Goal: Task Accomplishment & Management: Complete application form

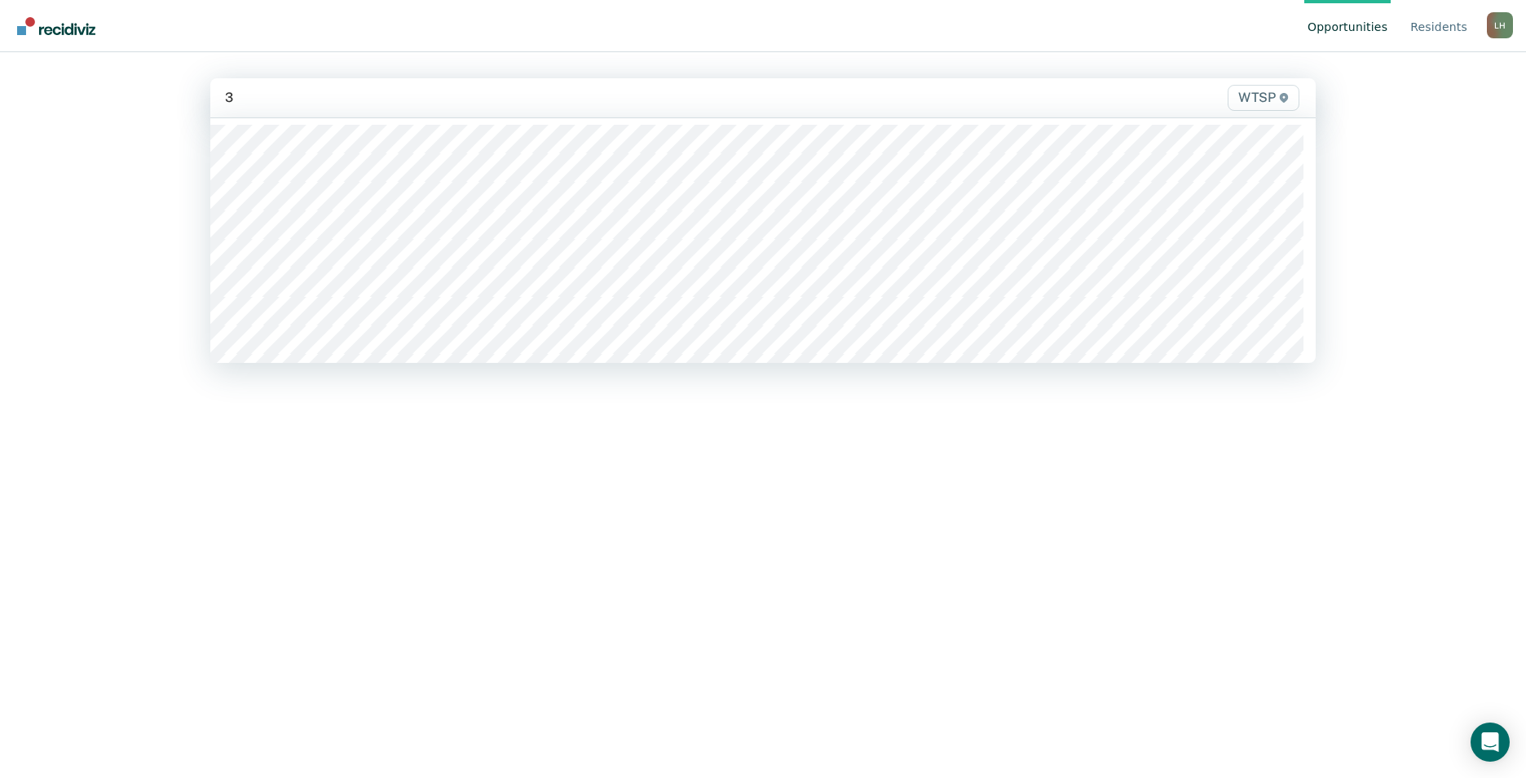
type input "3b"
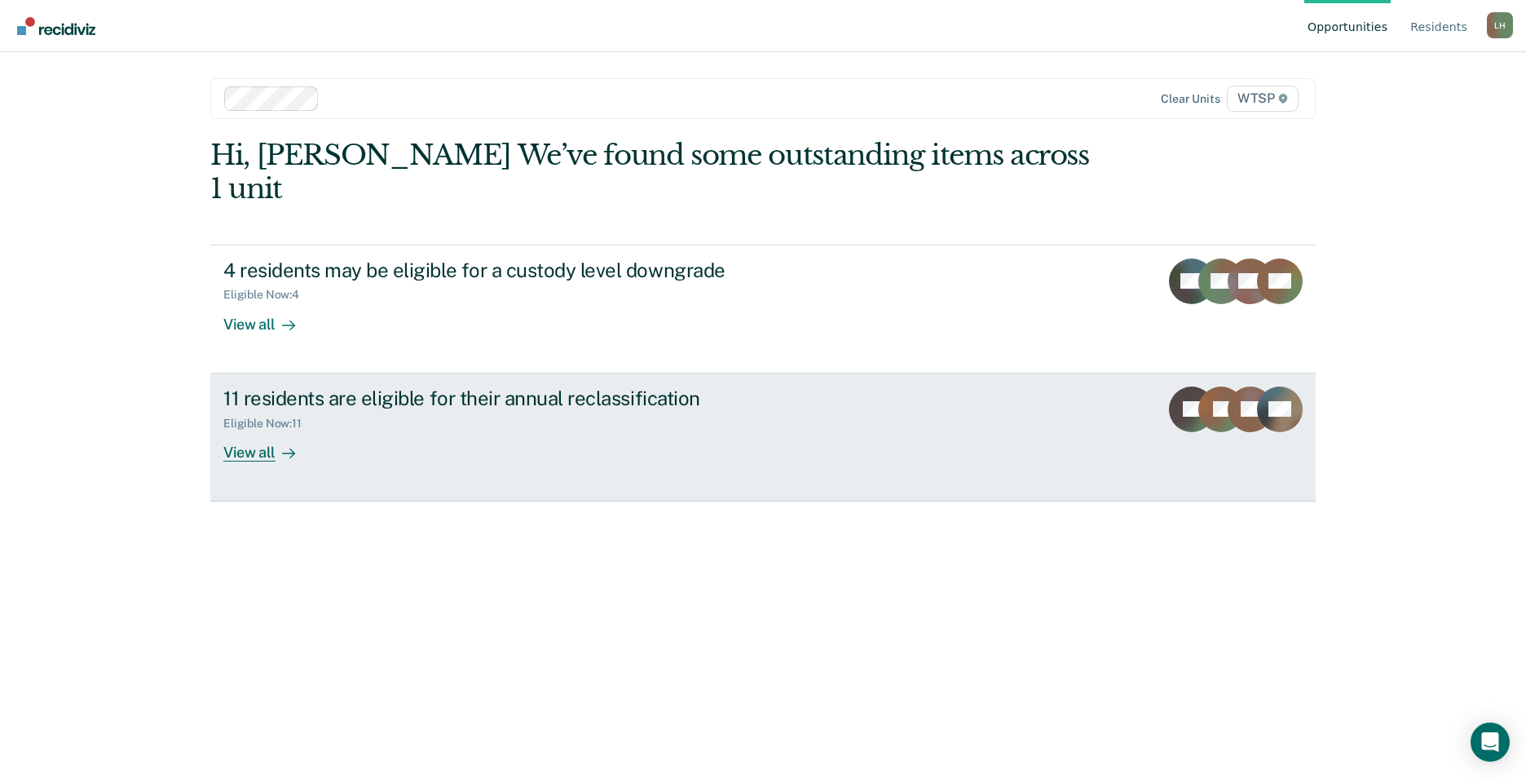
click at [279, 430] on div "View all" at bounding box center [268, 446] width 91 height 32
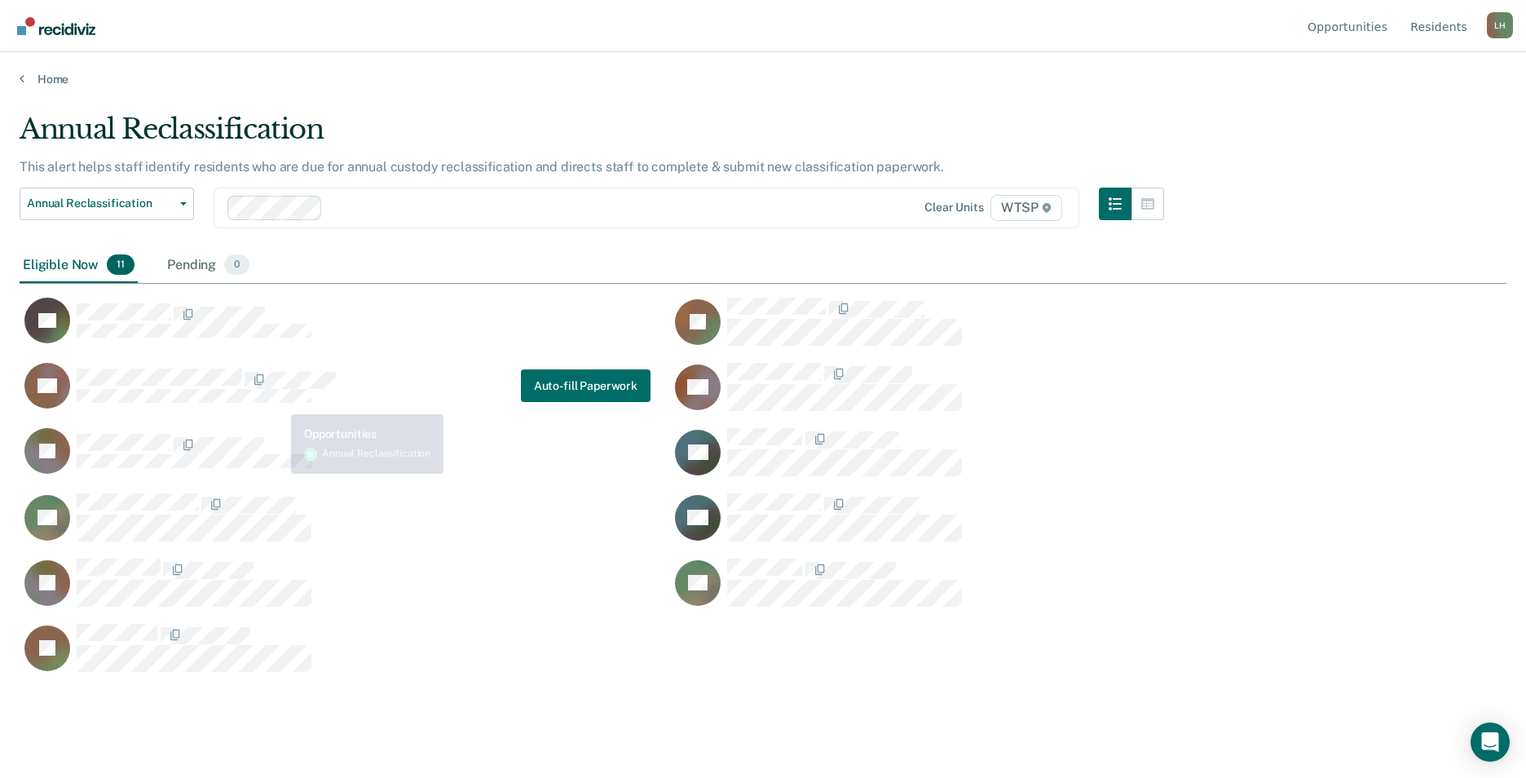
scroll to position [531, 1475]
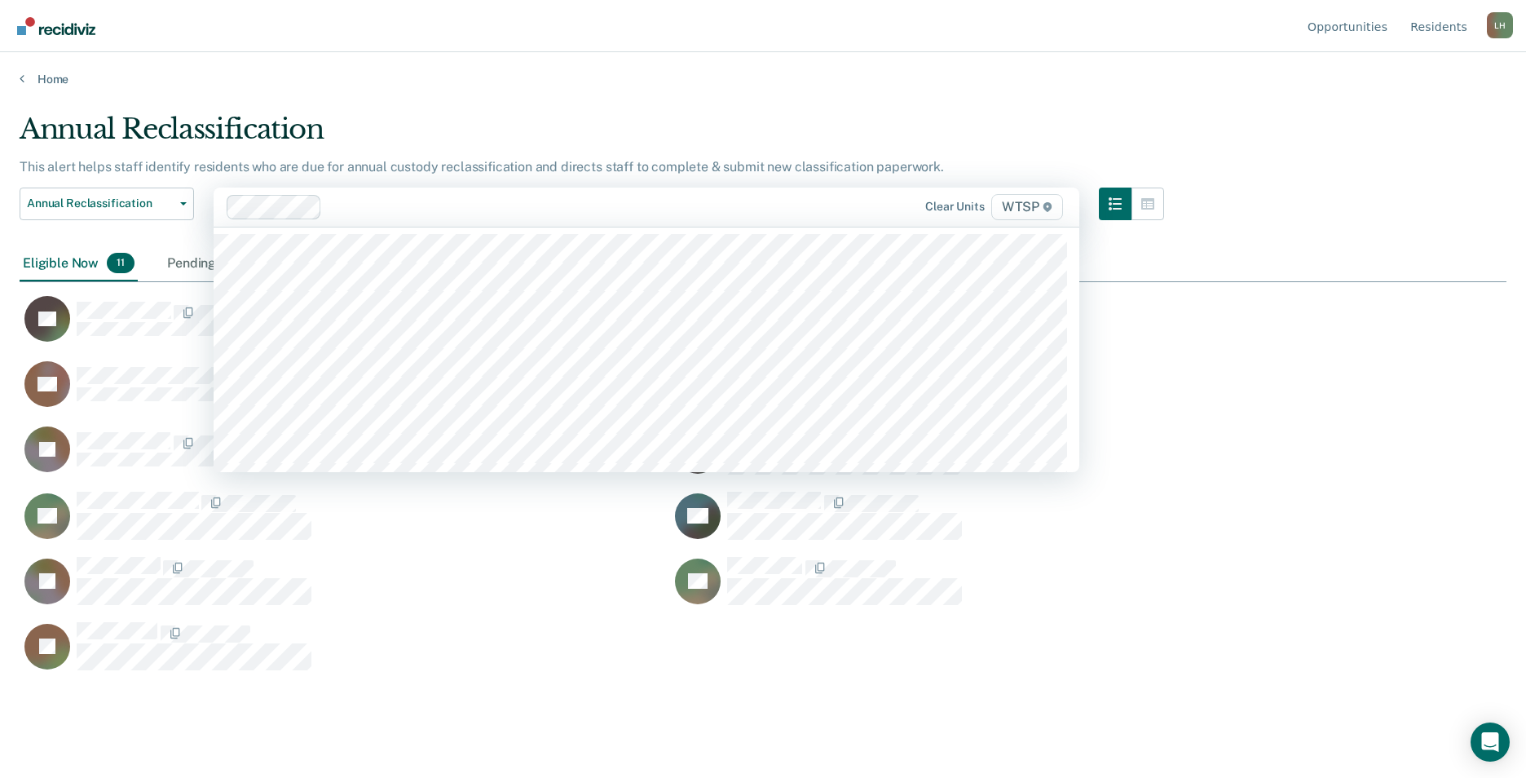
type input "w"
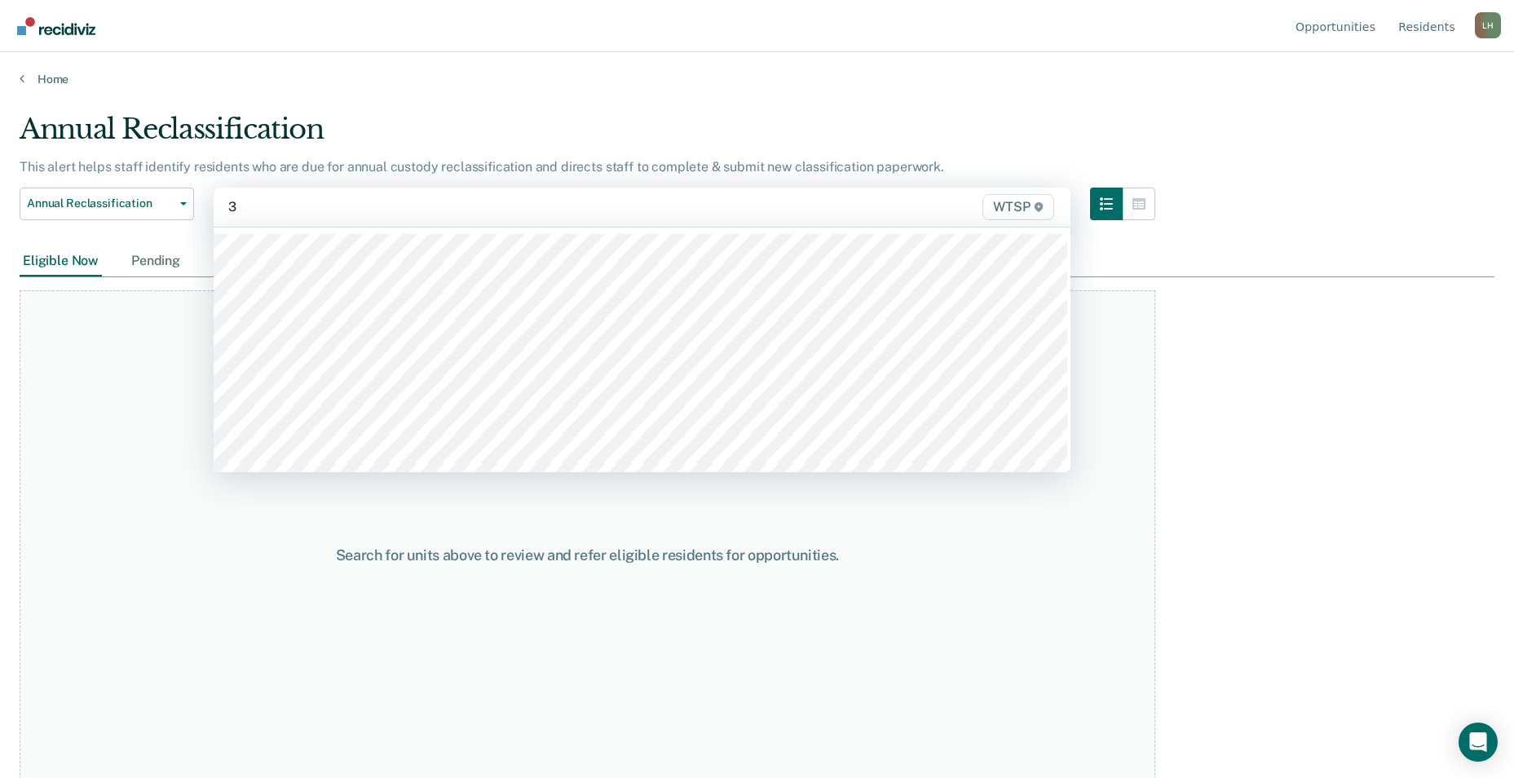
type input "3b"
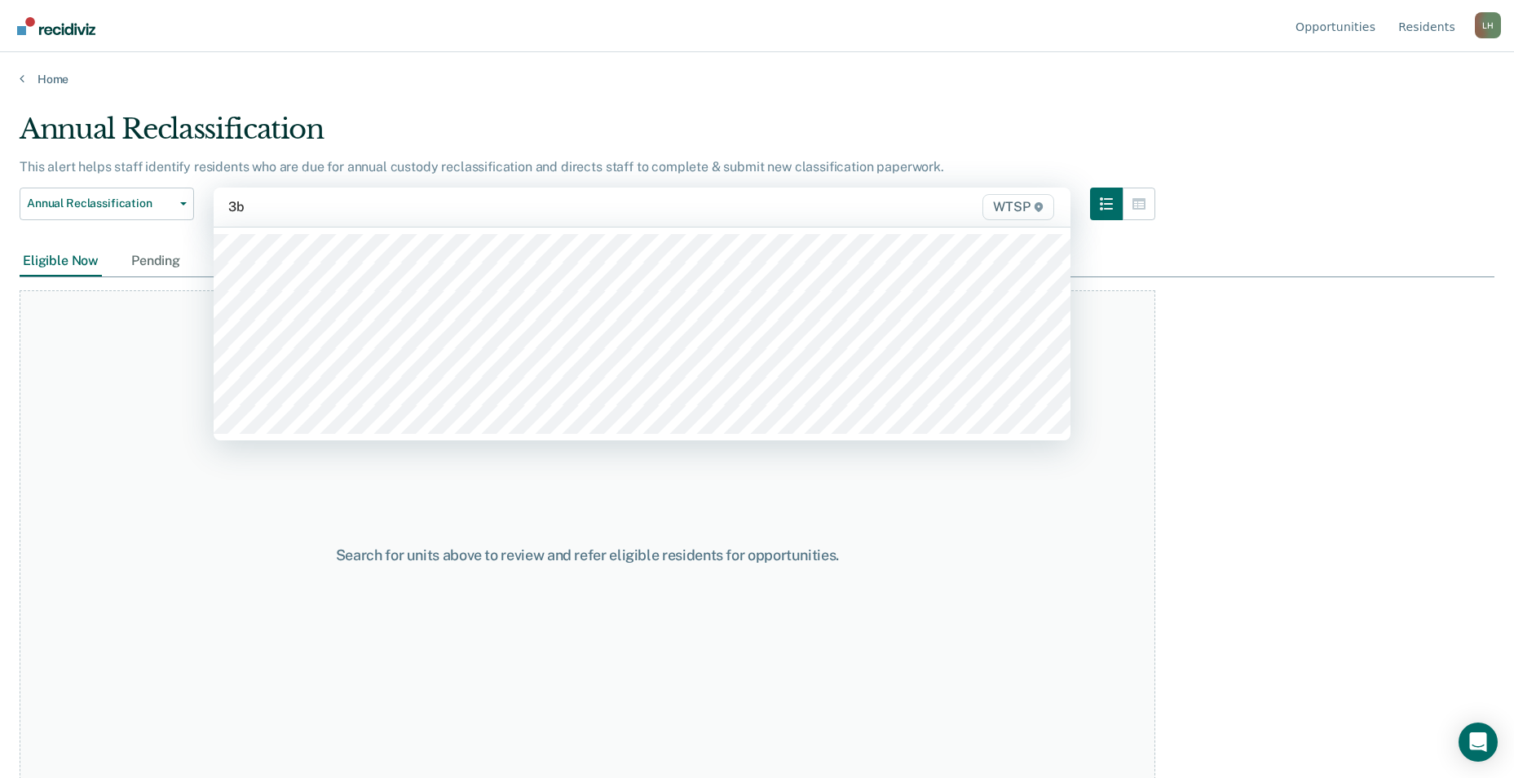
scroll to position [42, 0]
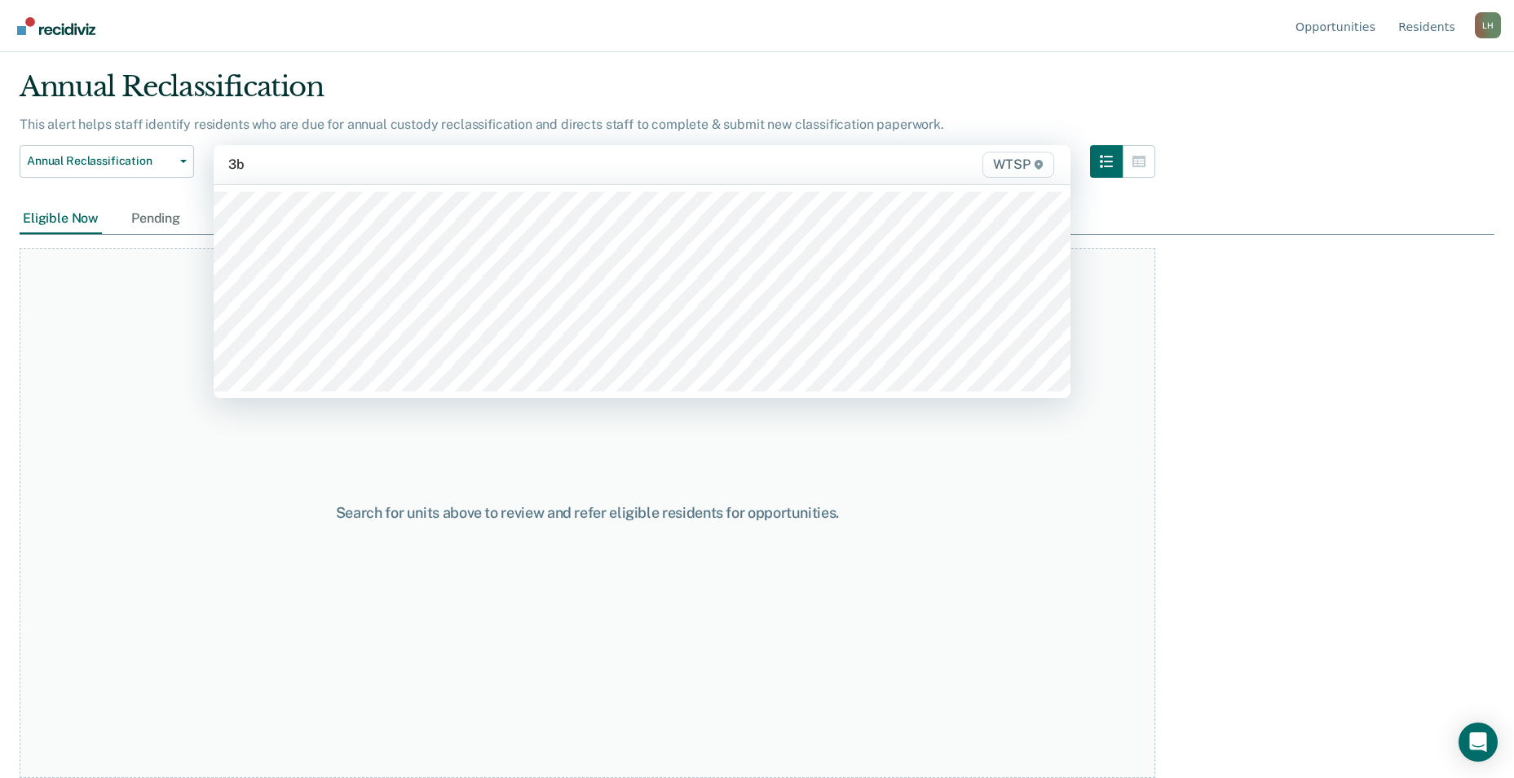
drag, startPoint x: 247, startPoint y: 163, endPoint x: 232, endPoint y: 166, distance: 15.0
click at [232, 166] on input "3b" at bounding box center [238, 164] width 20 height 15
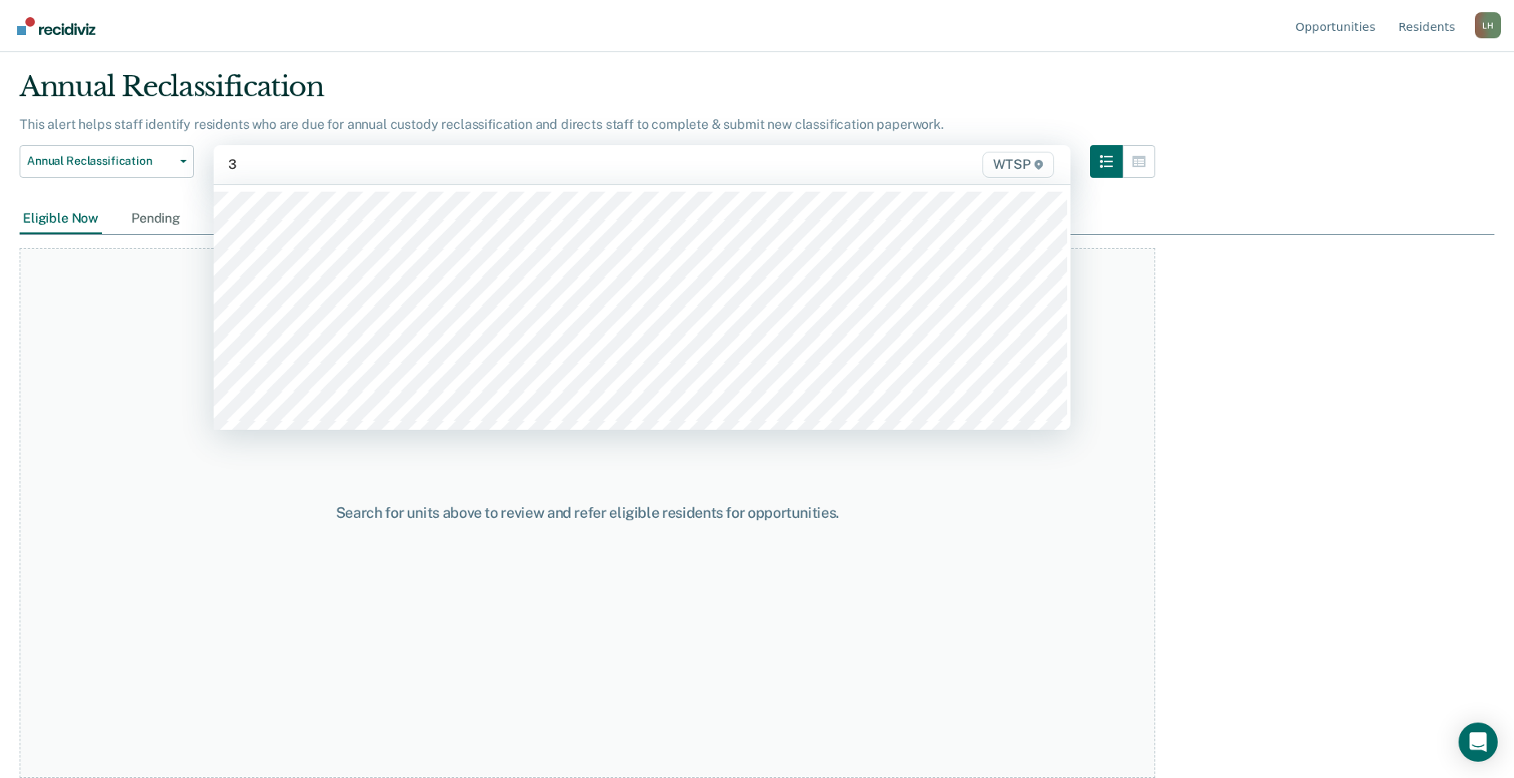
type input "3b"
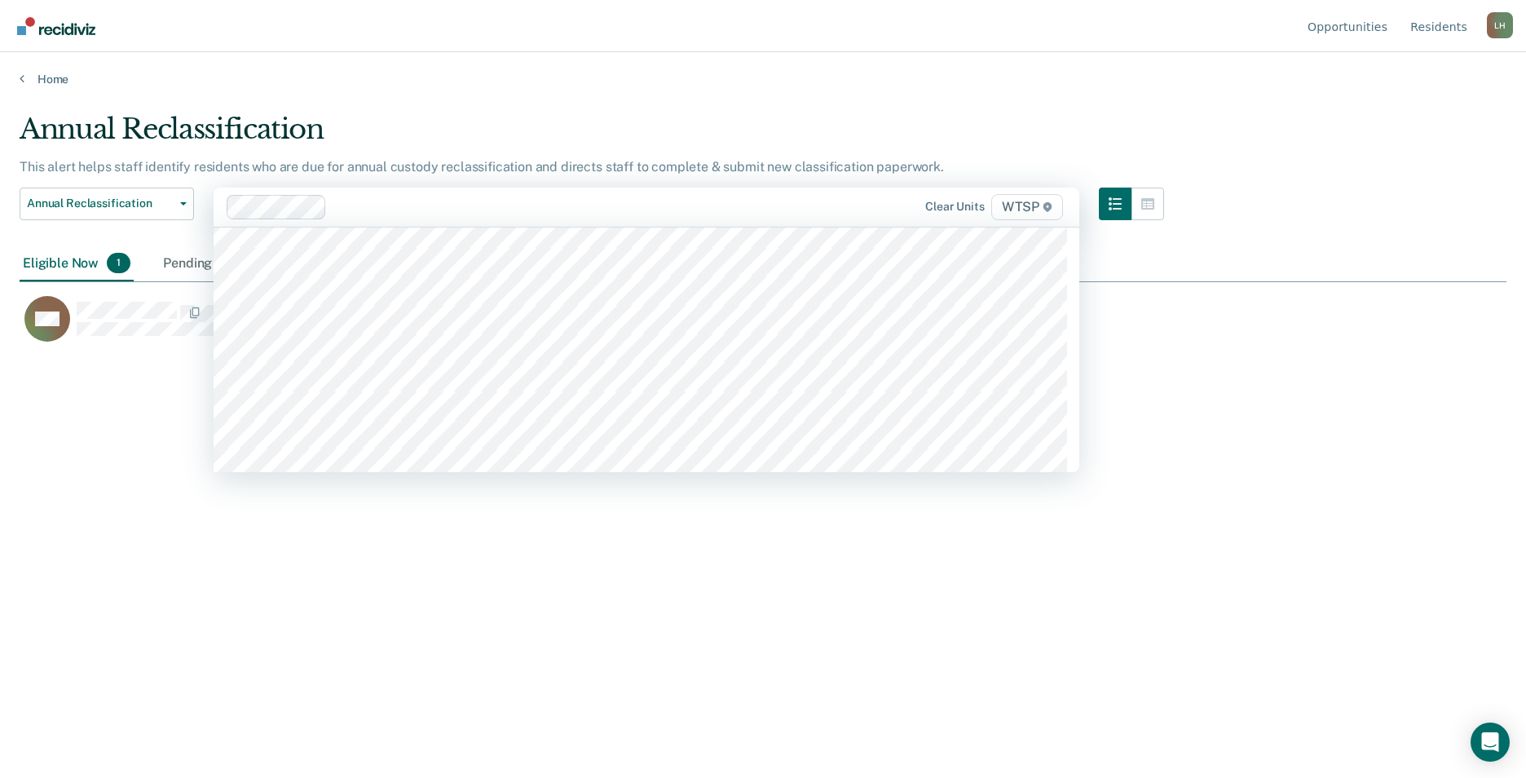
scroll to position [14088, 0]
click at [1245, 370] on div "Annual Reclassification This alert helps staff identify residents who are due f…" at bounding box center [763, 383] width 1487 height 543
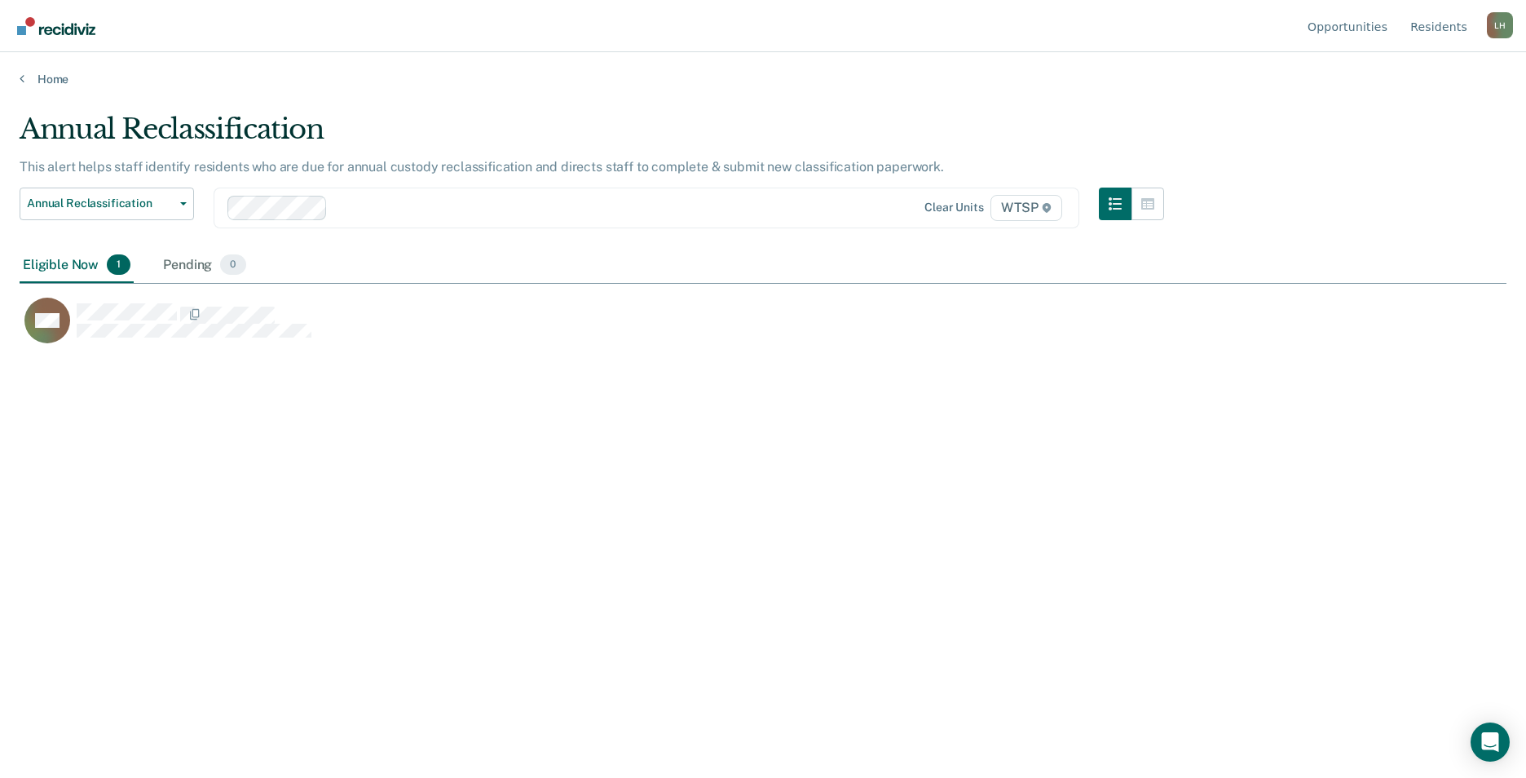
click at [57, 267] on div "Eligible Now 1" at bounding box center [77, 266] width 114 height 36
click at [60, 264] on div "Eligible Now 1" at bounding box center [77, 266] width 114 height 36
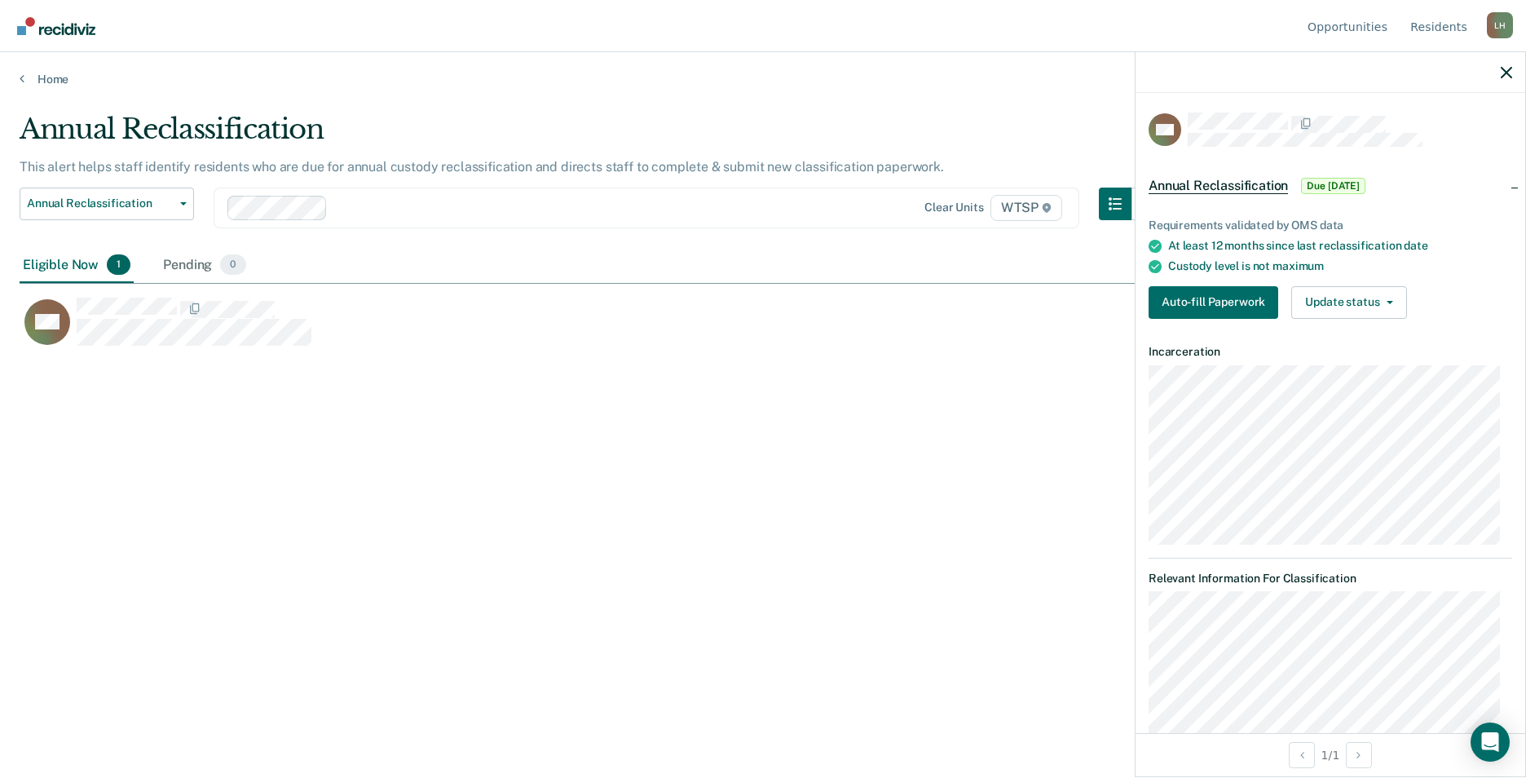
click at [515, 440] on div "Annual Reclassification This alert helps staff identify residents who are due f…" at bounding box center [763, 383] width 1487 height 543
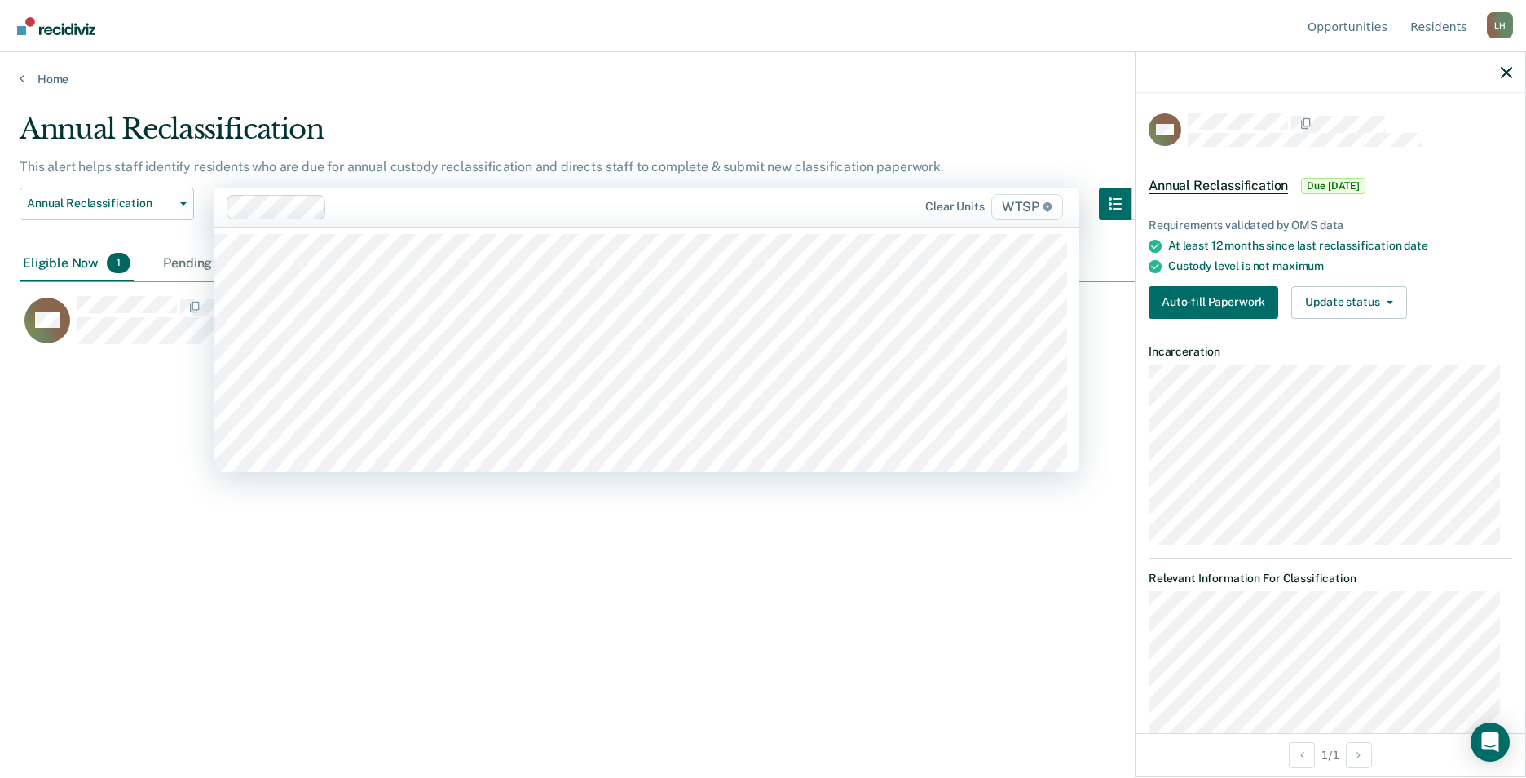
click at [1046, 206] on icon at bounding box center [1048, 207] width 10 height 10
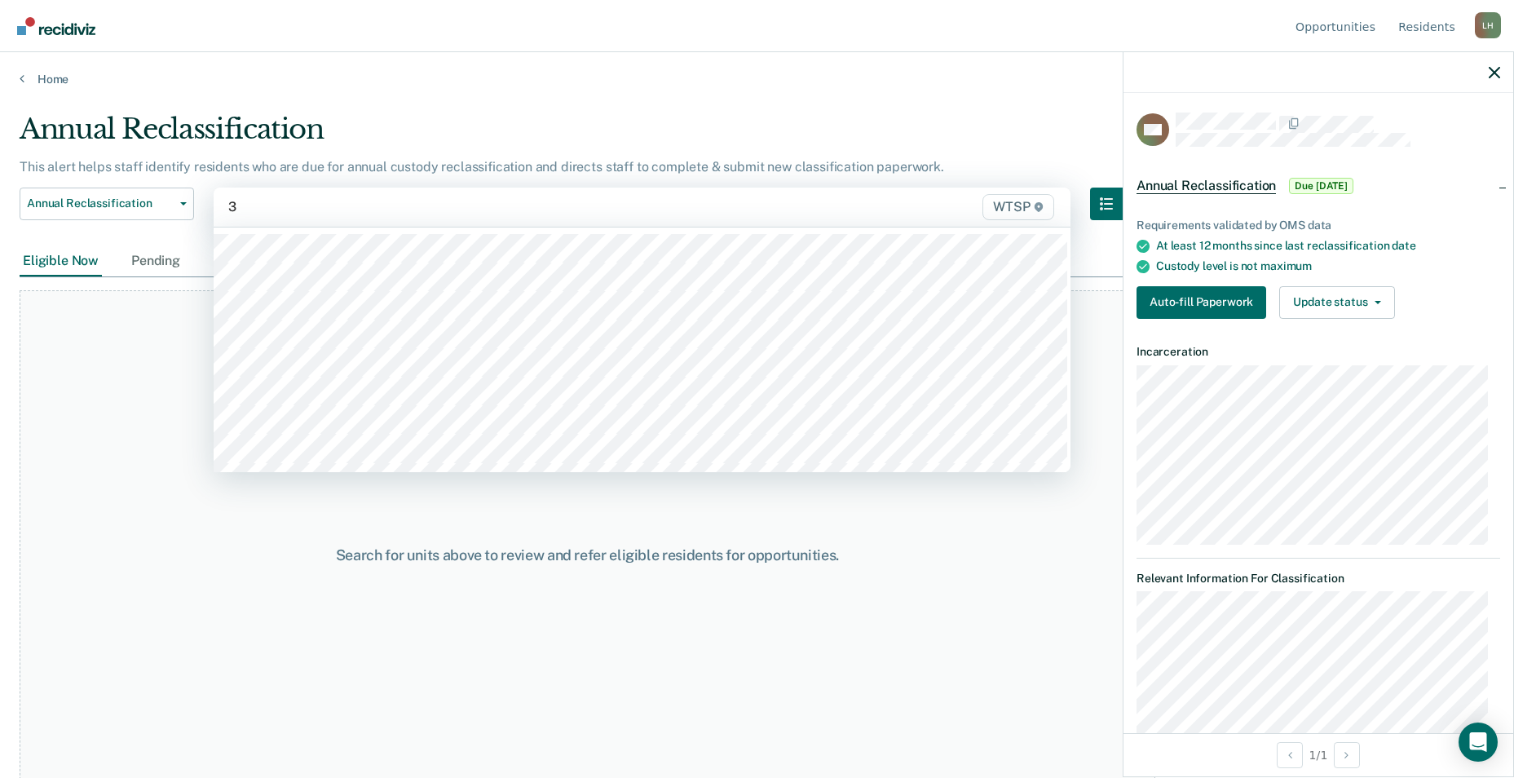
type input "3b"
type input "4b"
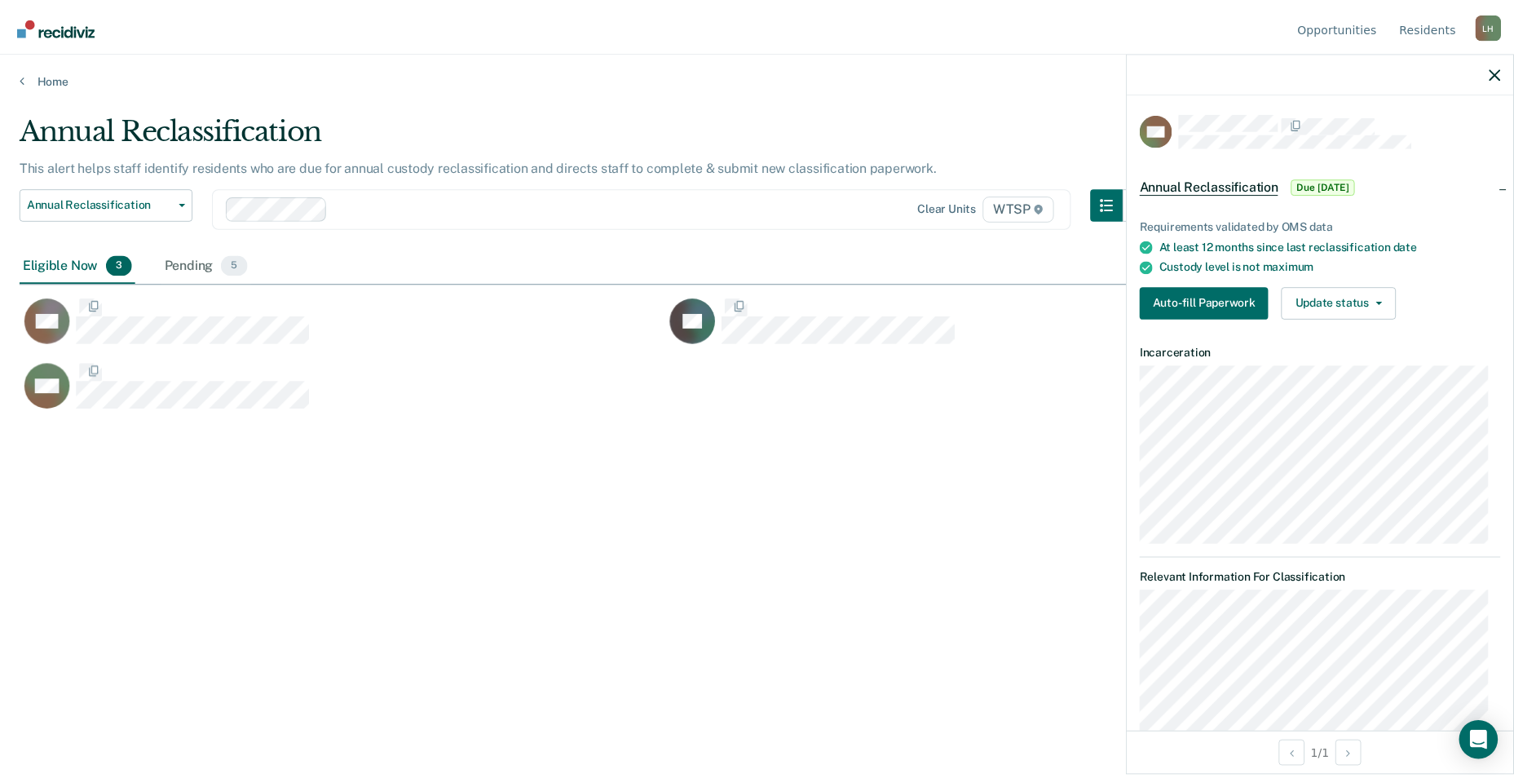
scroll to position [531, 1475]
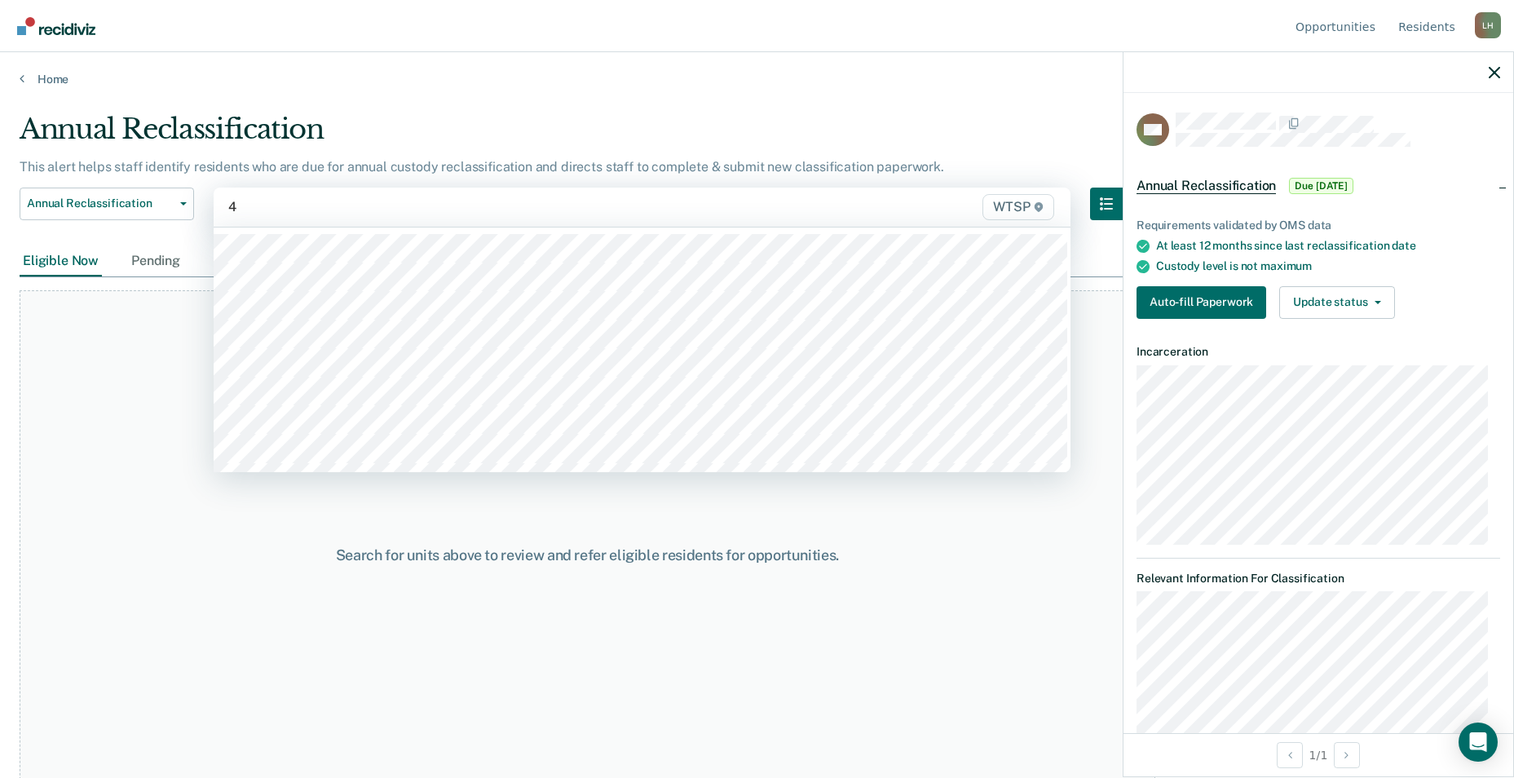
type input "4a"
type input "5a"
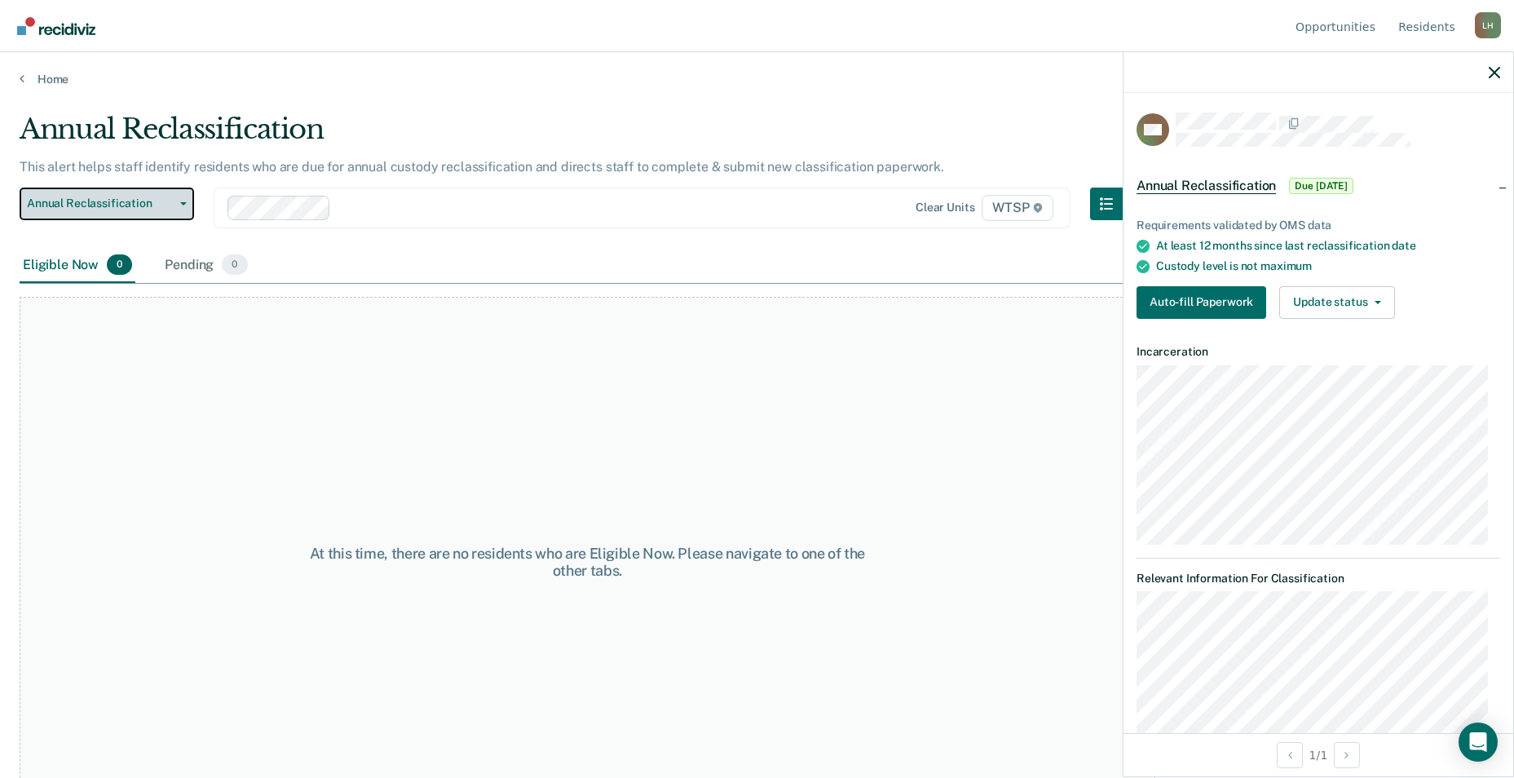
click at [183, 206] on button "Annual Reclassification" at bounding box center [107, 203] width 174 height 33
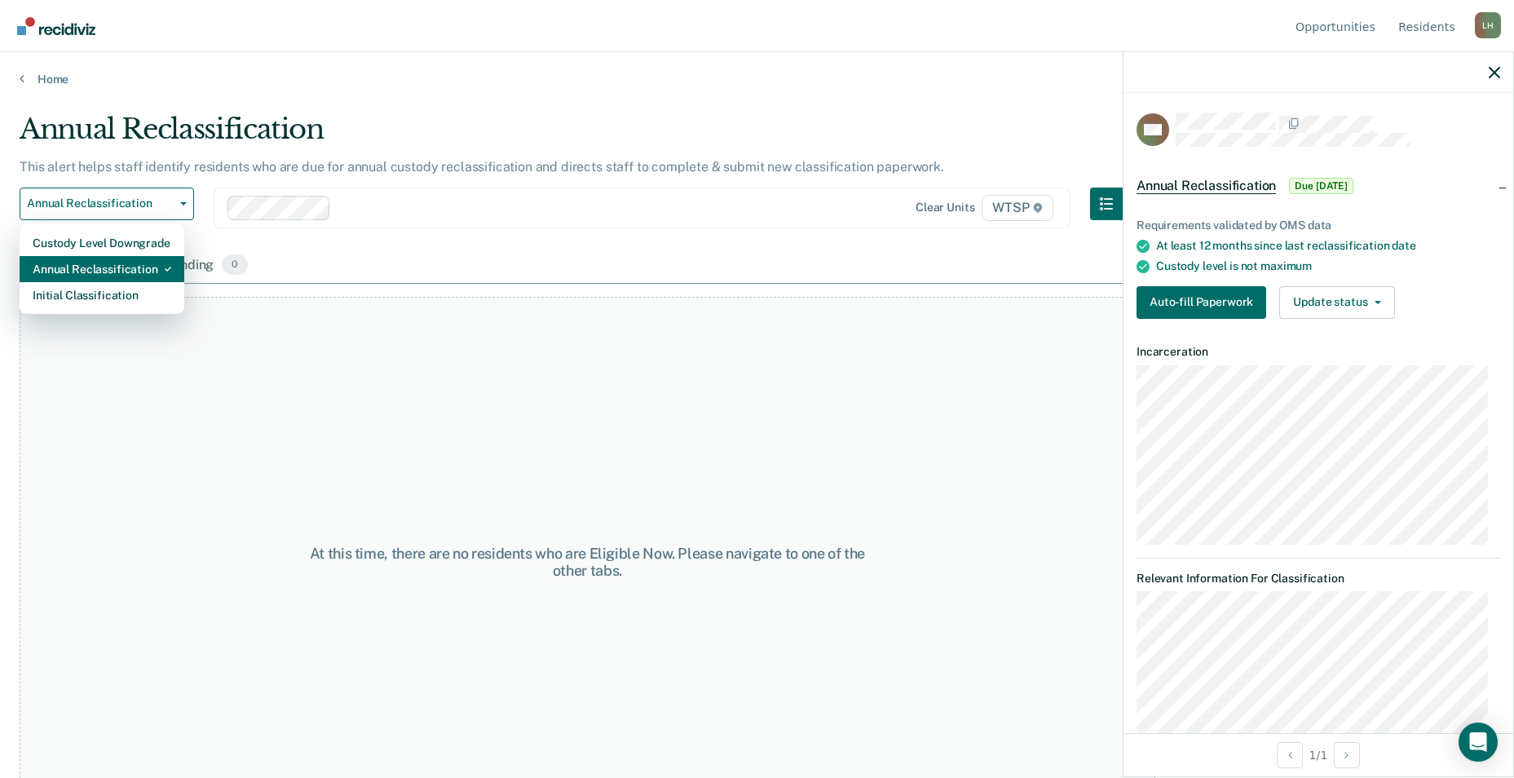
click at [127, 274] on div "Annual Reclassification" at bounding box center [102, 269] width 139 height 26
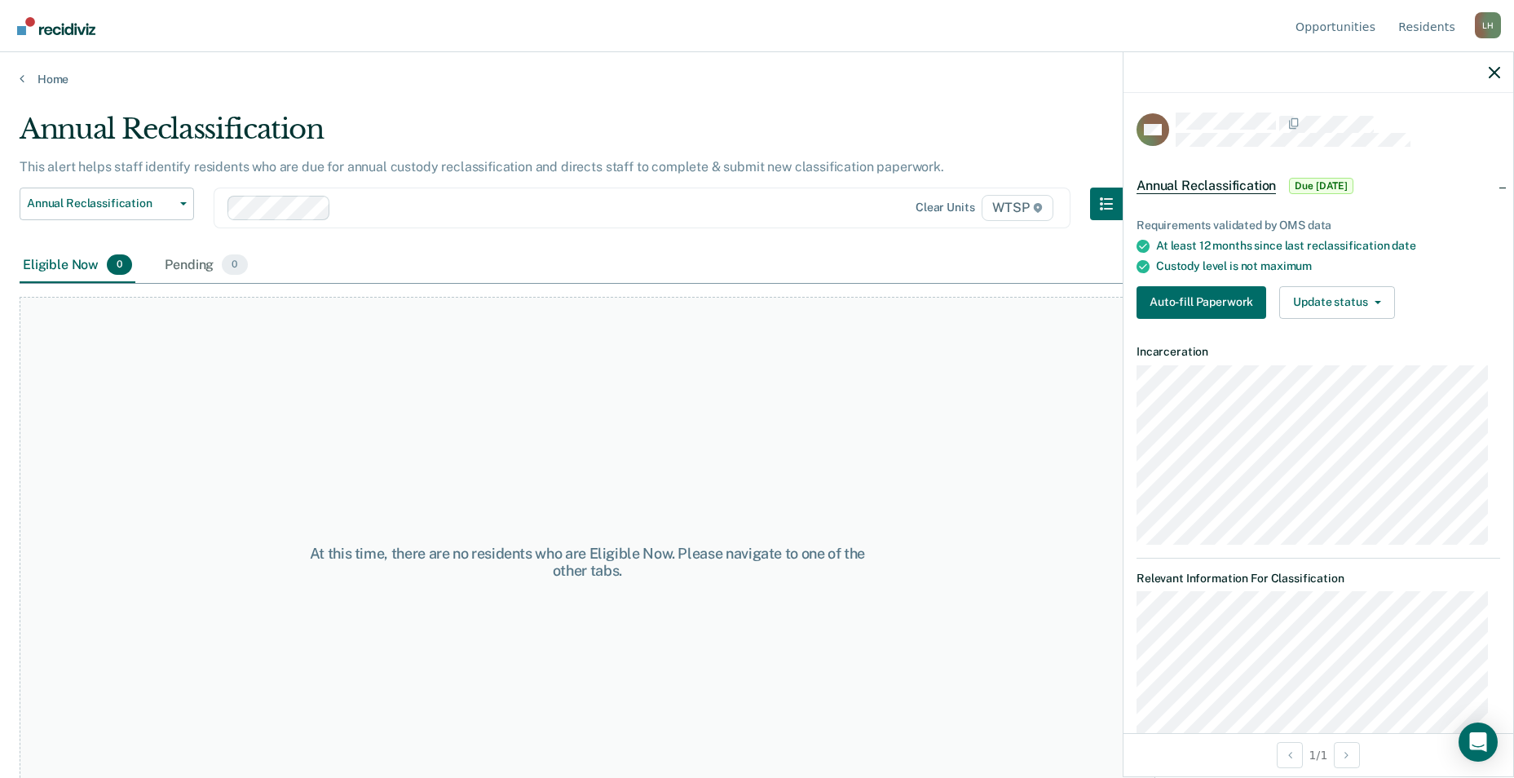
click at [1490, 25] on div "L H" at bounding box center [1488, 25] width 26 height 26
click at [750, 379] on div "At this time, there are no residents who are Eligible Now. Please navigate to o…" at bounding box center [587, 562] width 1135 height 530
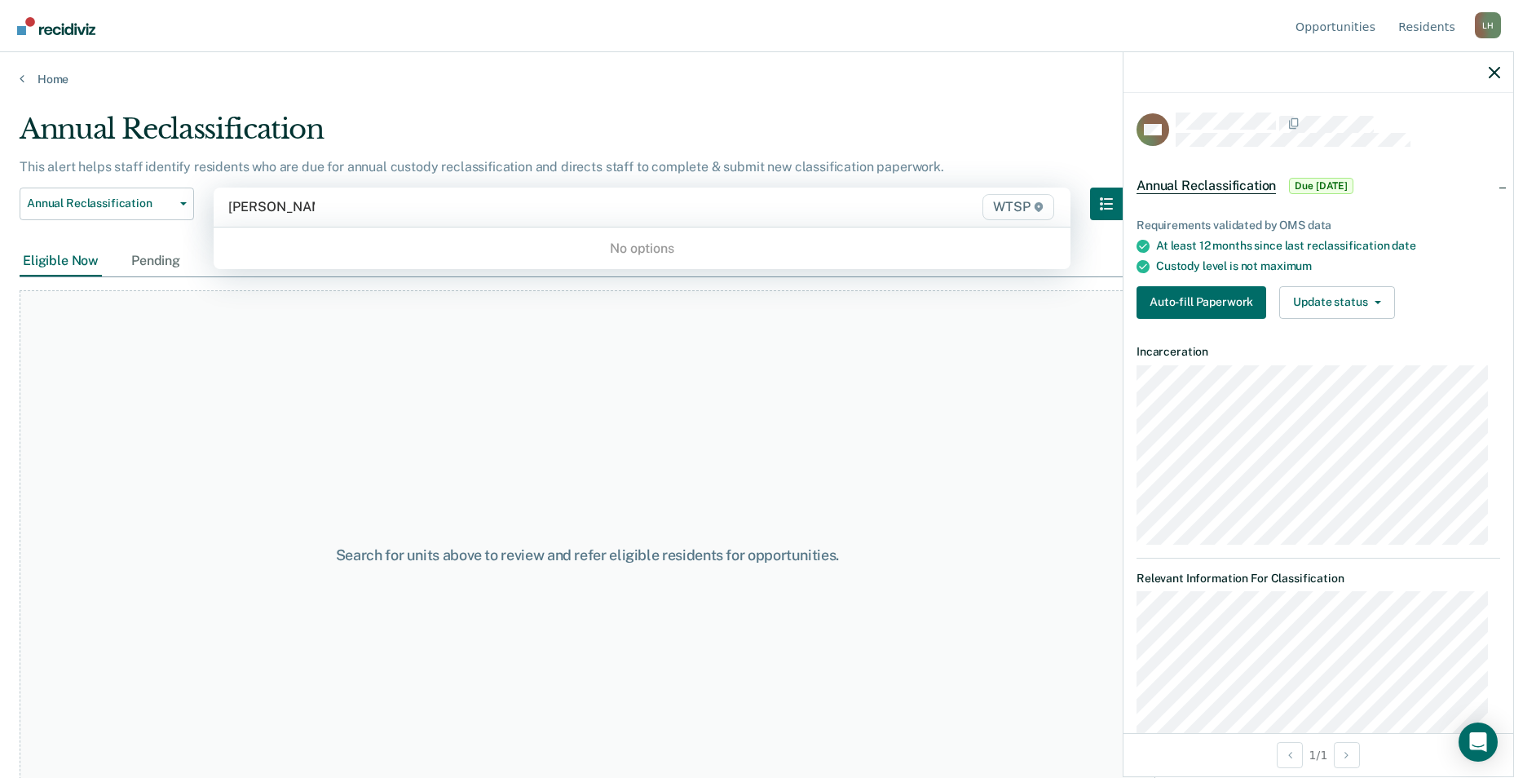
type input "[PERSON_NAME]"
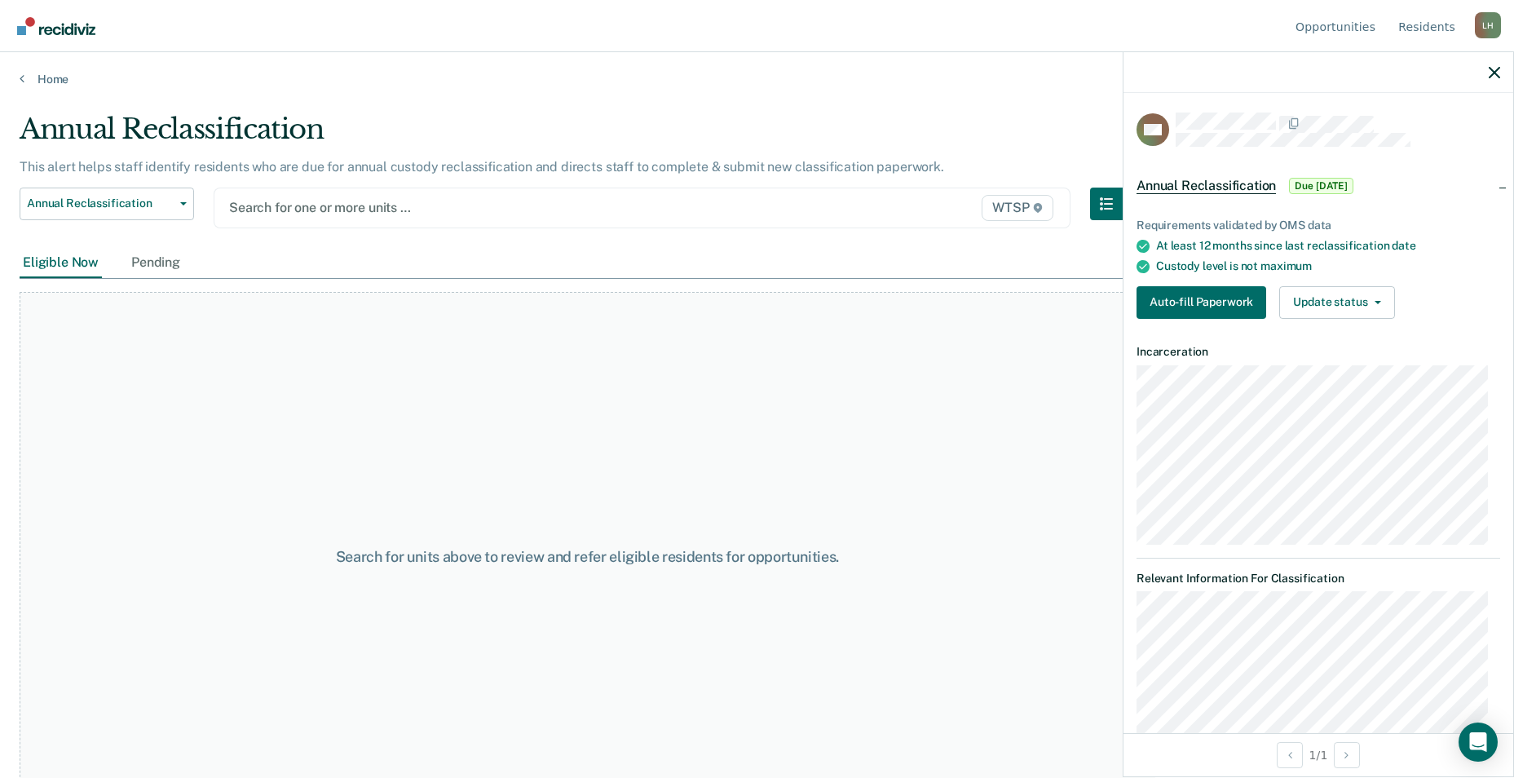
drag, startPoint x: 322, startPoint y: 207, endPoint x: 281, endPoint y: 209, distance: 40.8
click at [281, 209] on div at bounding box center [517, 207] width 577 height 19
click at [1042, 209] on icon at bounding box center [1038, 208] width 8 height 10
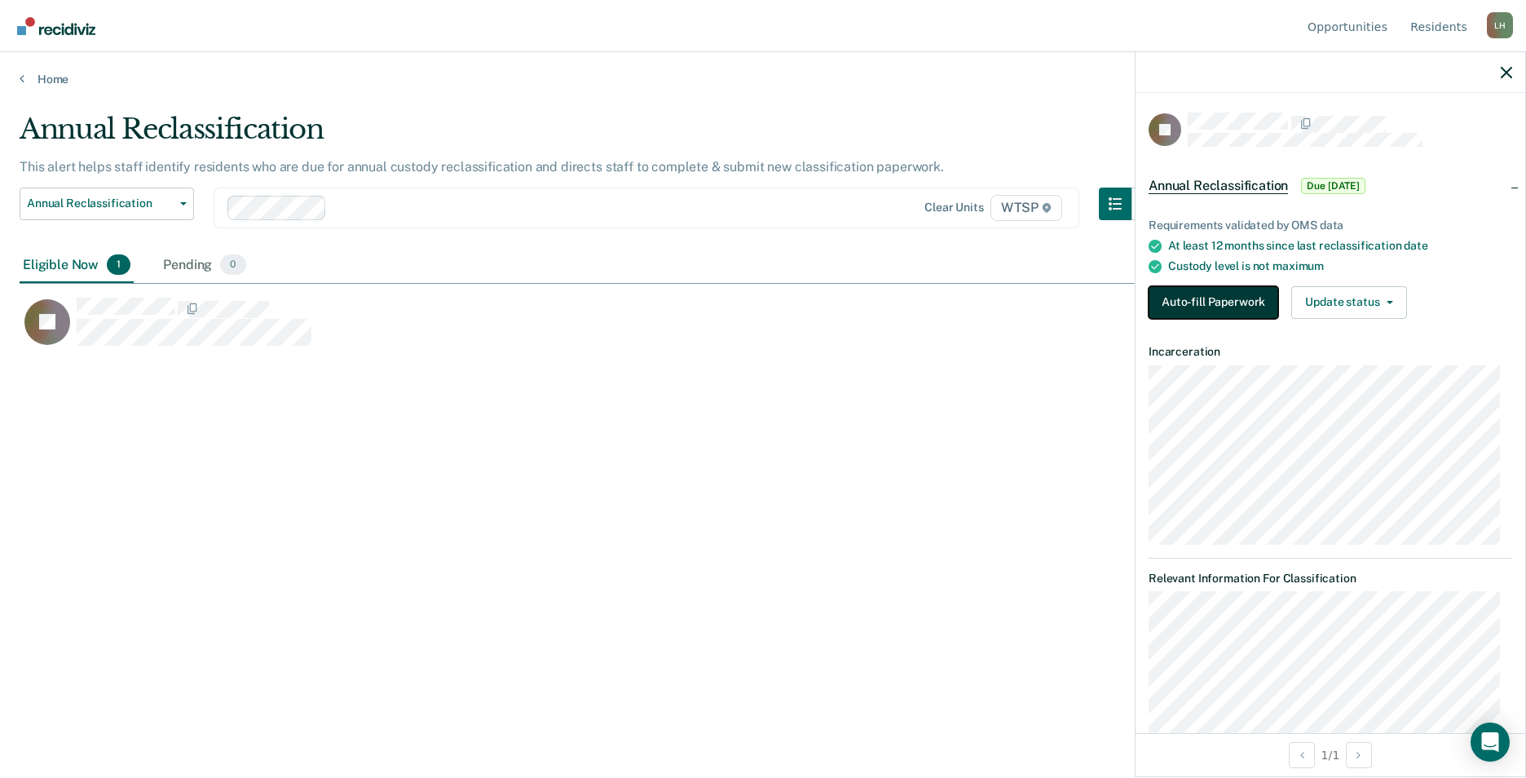
click at [1204, 294] on button "Auto-fill Paperwork" at bounding box center [1214, 302] width 130 height 33
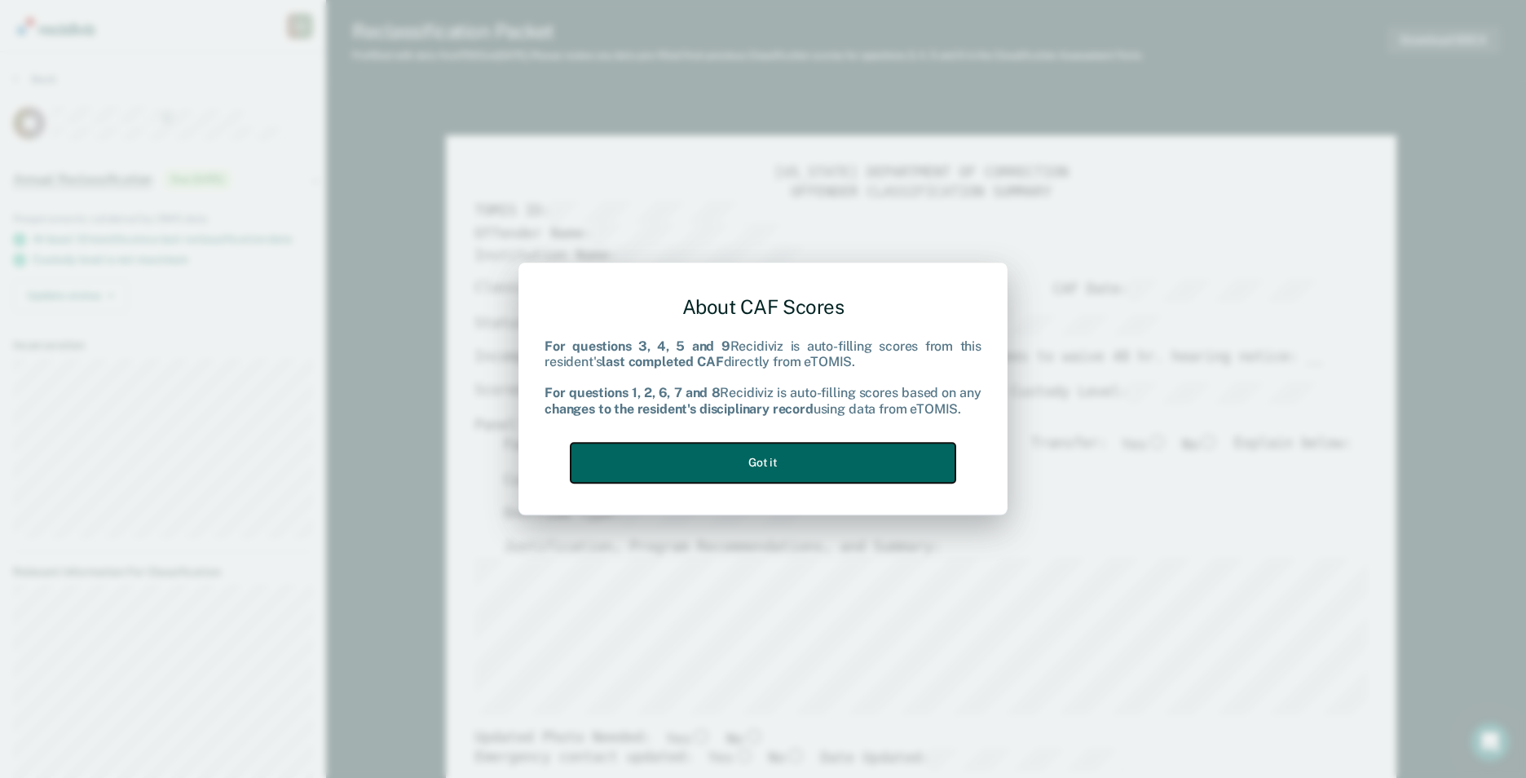
click at [760, 463] on button "Got it" at bounding box center [763, 463] width 385 height 40
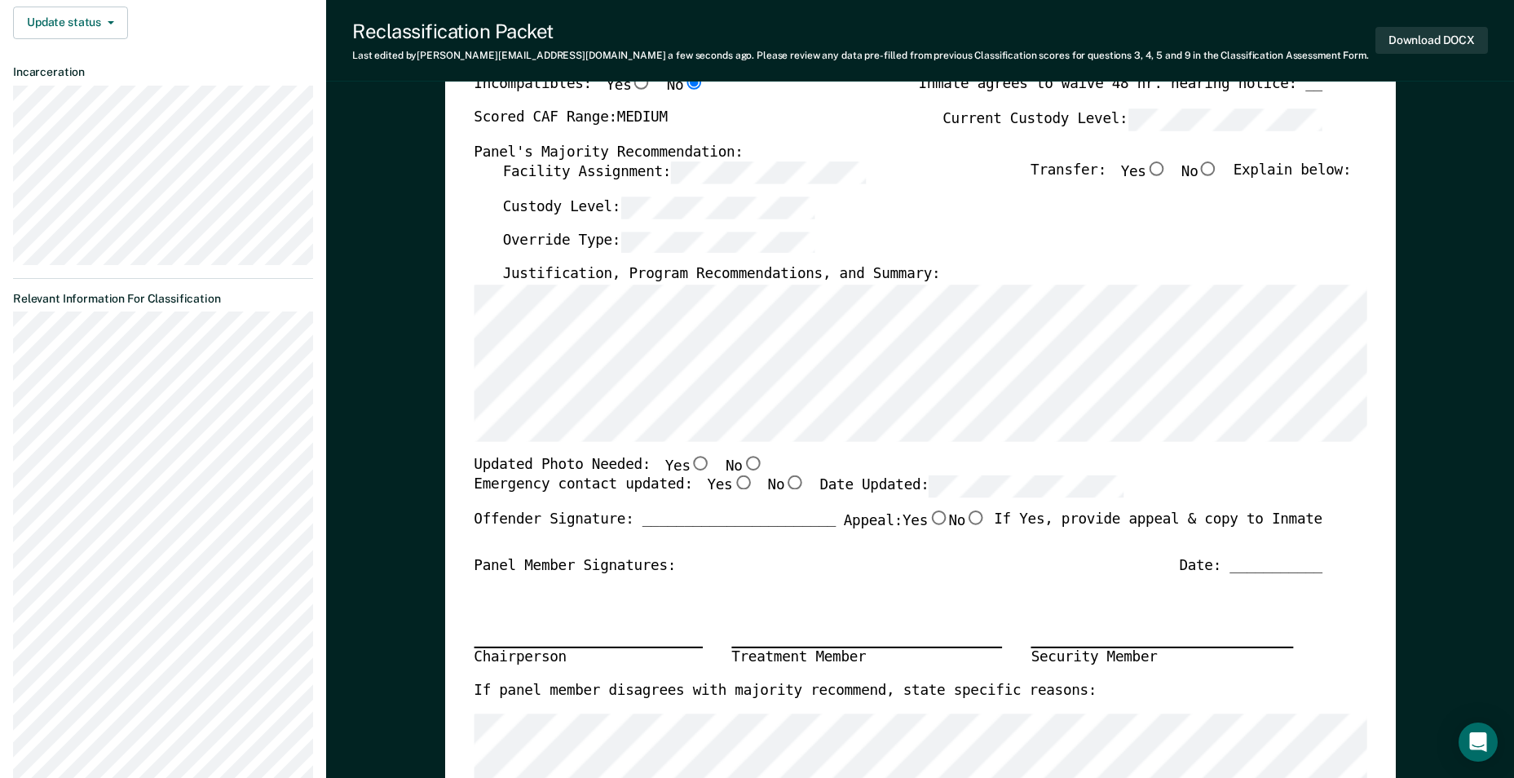
scroll to position [245, 0]
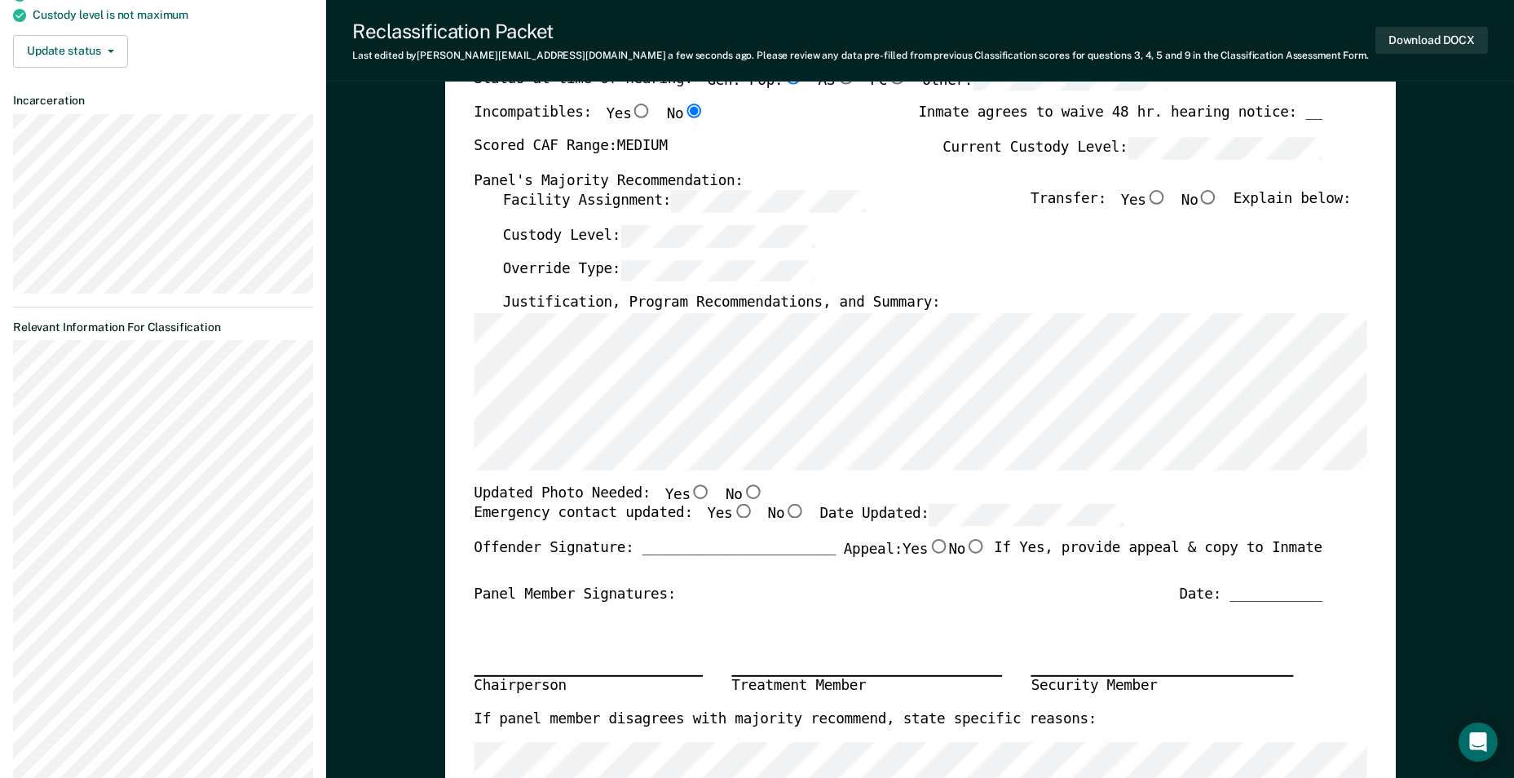
click at [742, 488] on input "No" at bounding box center [752, 491] width 21 height 15
type textarea "x"
radio input "true"
click at [1219, 203] on input "No" at bounding box center [1207, 198] width 21 height 15
type textarea "x"
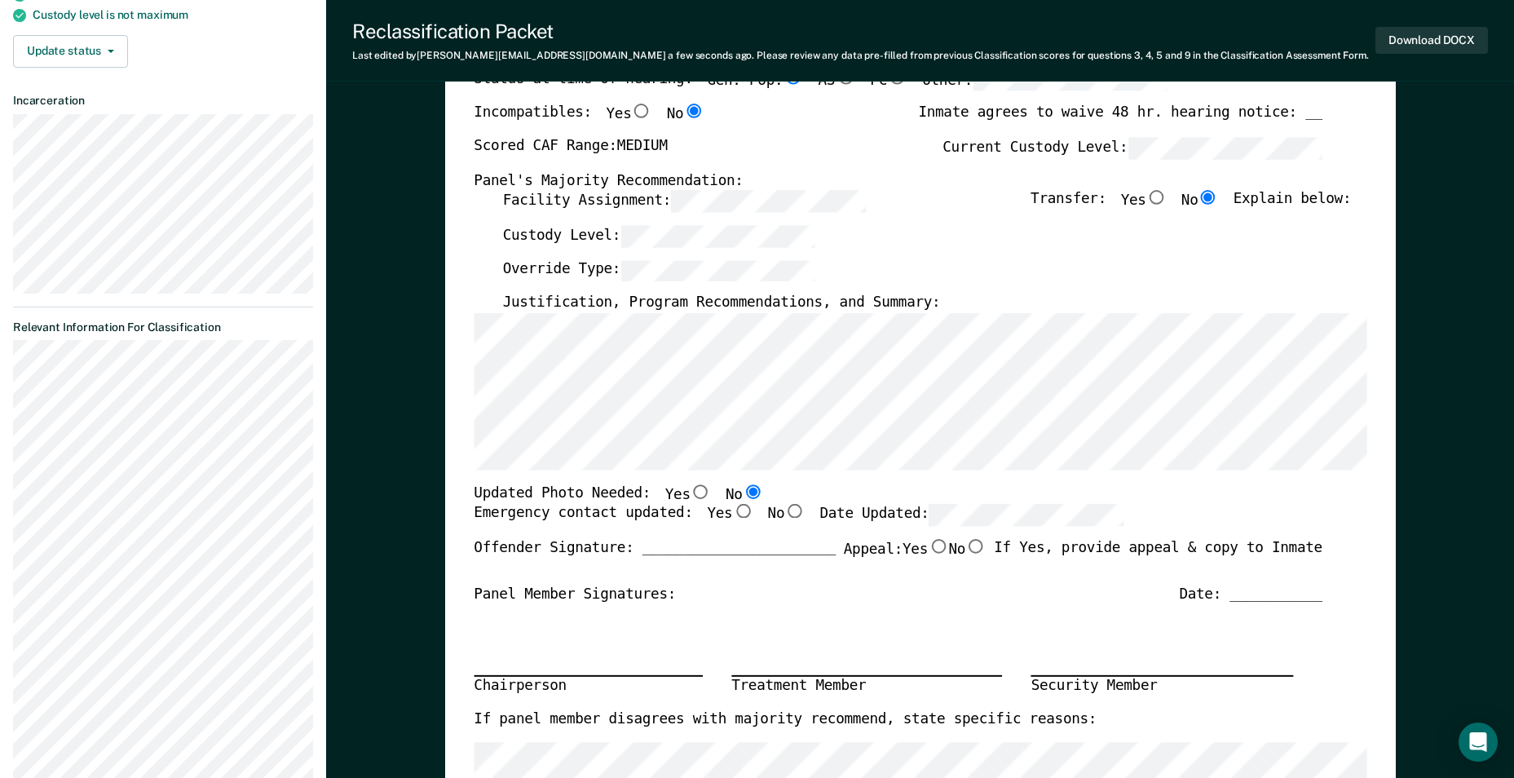
radio input "true"
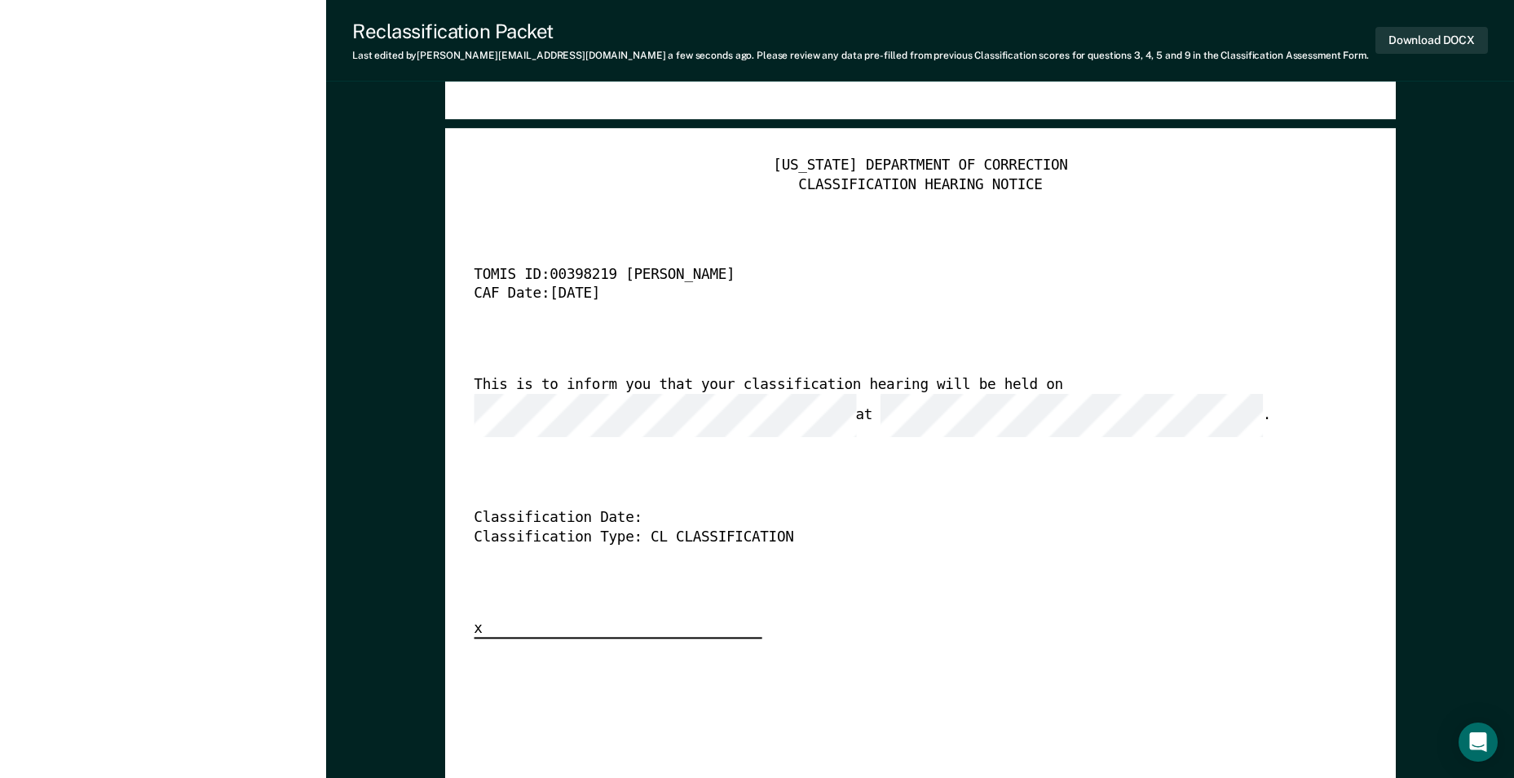
scroll to position [3750, 0]
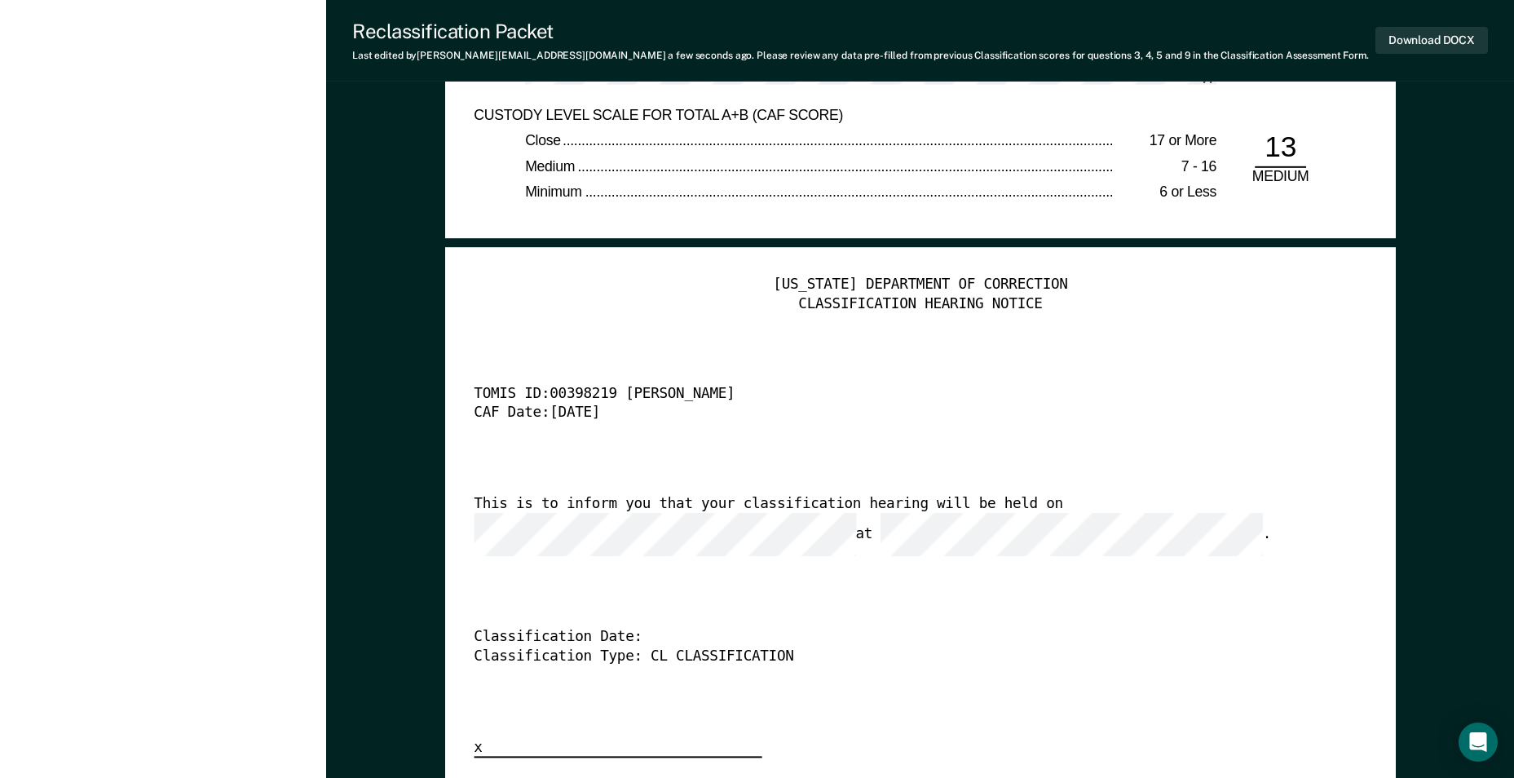
type textarea "x"
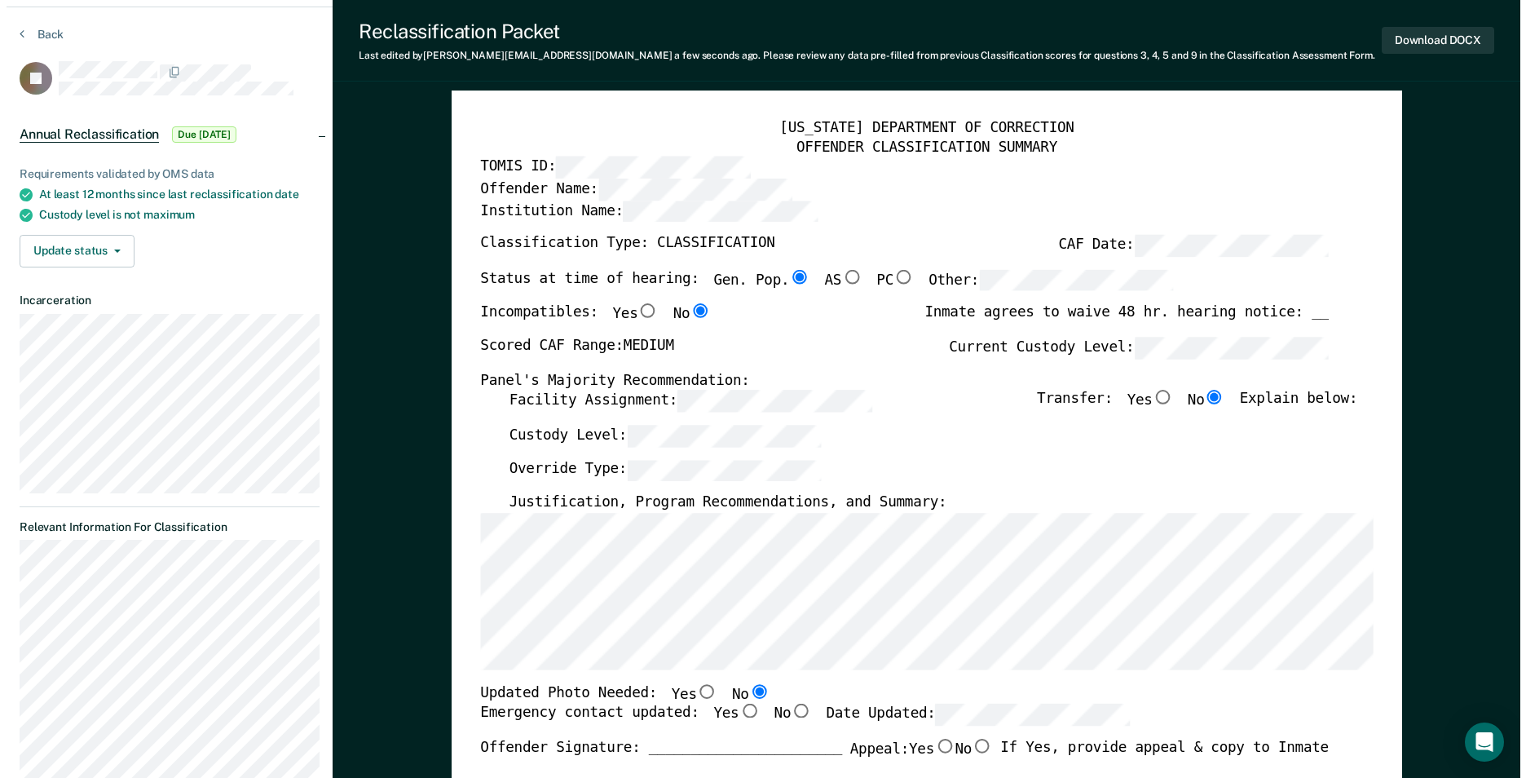
scroll to position [0, 0]
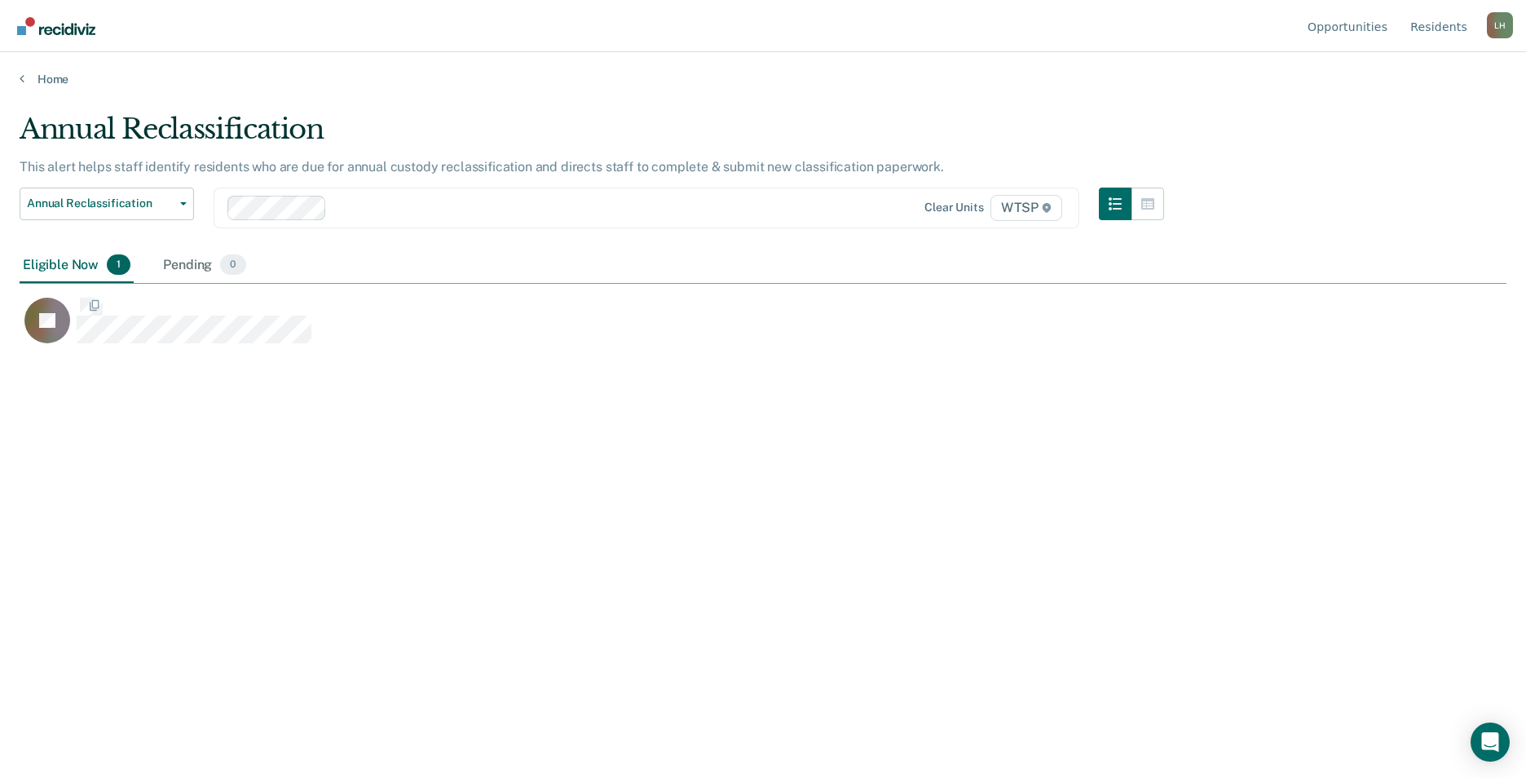
scroll to position [531, 1475]
